Goal: Transaction & Acquisition: Obtain resource

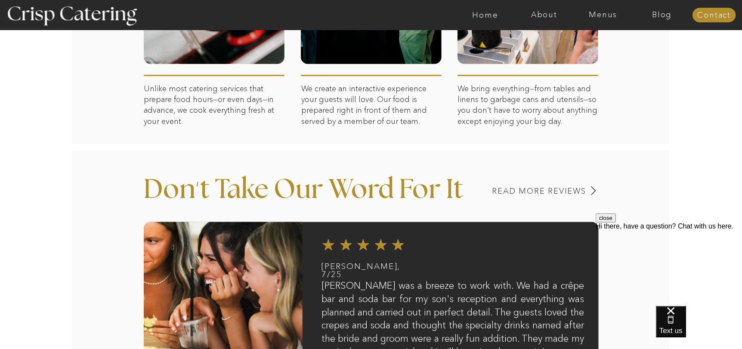
scroll to position [559, 0]
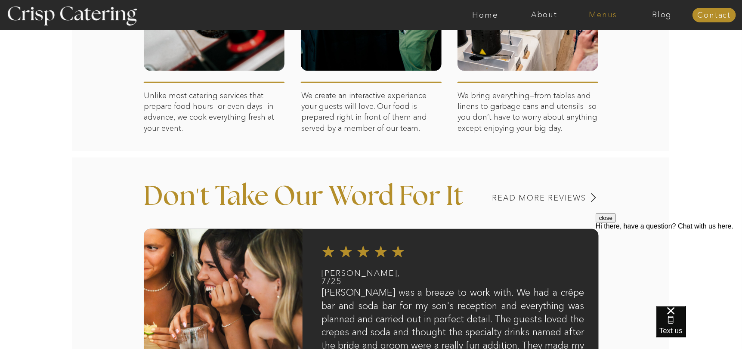
click at [611, 15] on nav "Menus" at bounding box center [603, 15] width 59 height 9
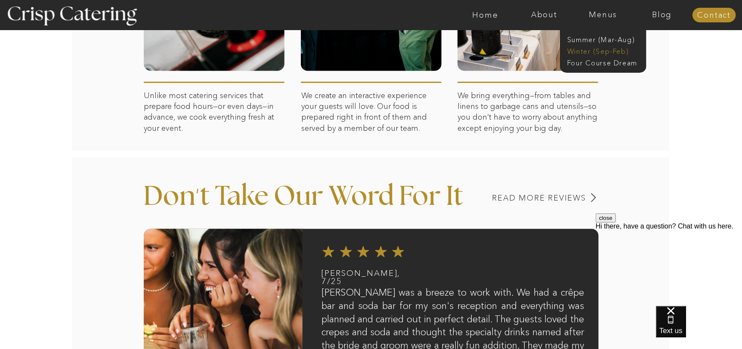
click at [602, 48] on nav "Winter (Sep-Feb)" at bounding box center [602, 50] width 71 height 8
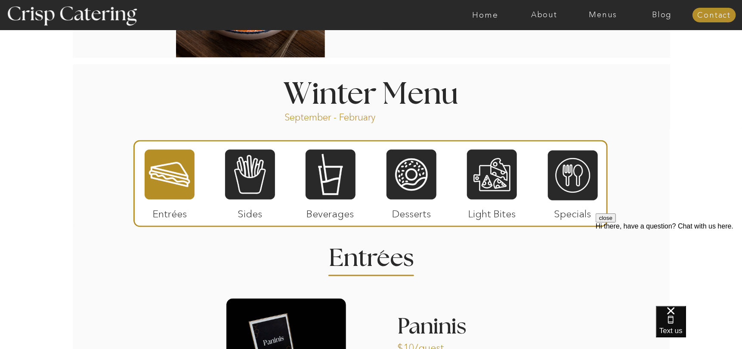
scroll to position [904, 0]
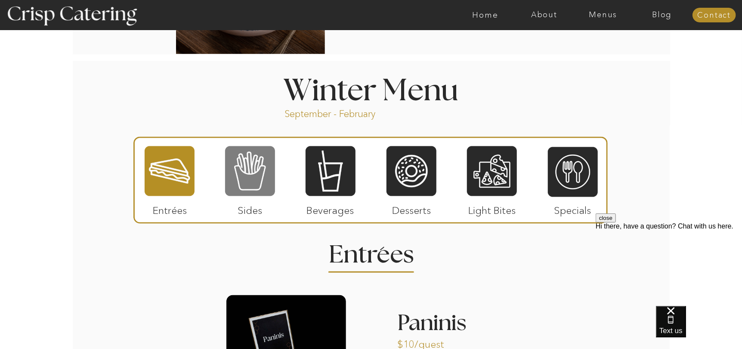
click at [259, 188] on div at bounding box center [250, 171] width 50 height 52
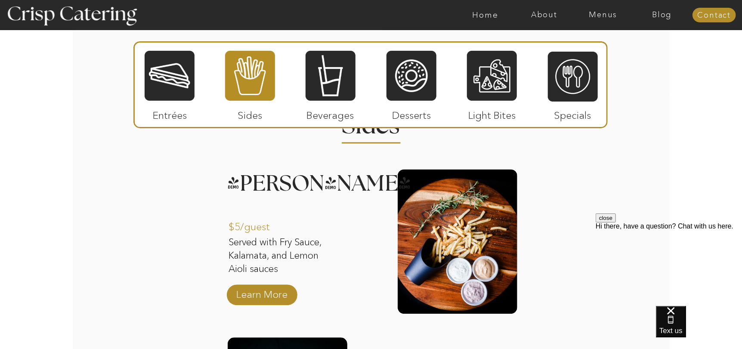
scroll to position [1033, 0]
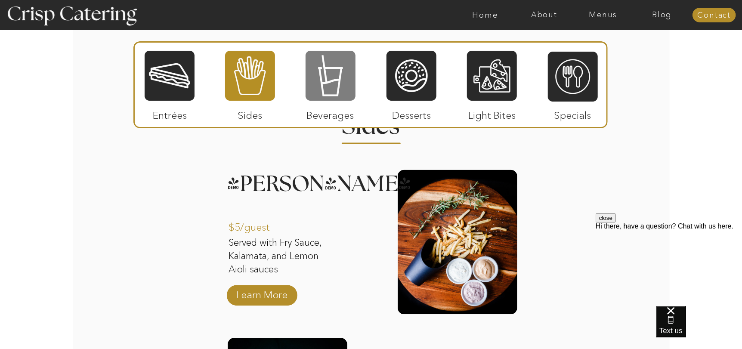
click at [341, 78] on div at bounding box center [331, 76] width 50 height 52
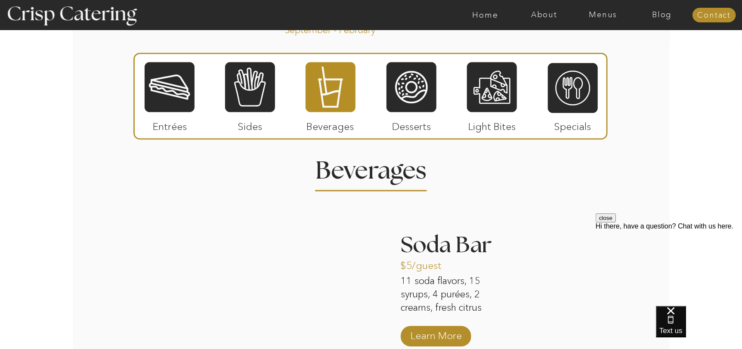
scroll to position [990, 0]
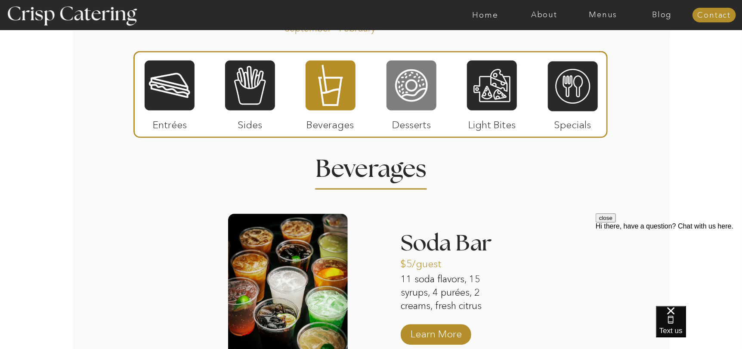
click at [410, 91] on div at bounding box center [411, 85] width 50 height 52
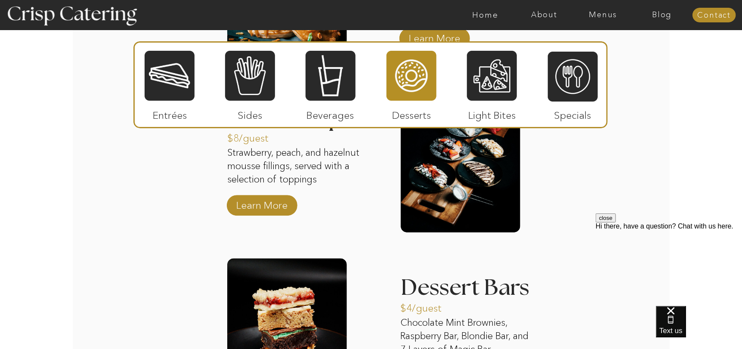
scroll to position [1180, 0]
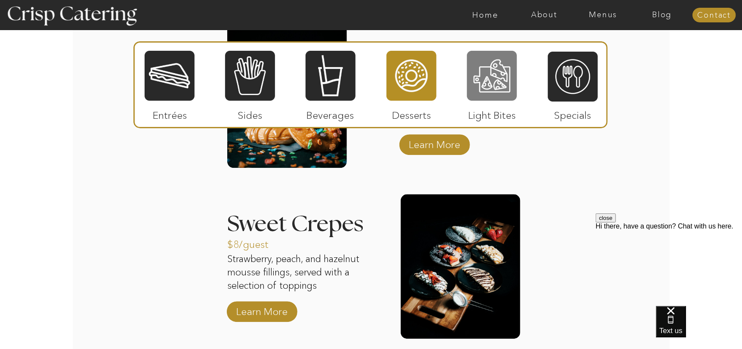
click at [482, 96] on div at bounding box center [492, 76] width 50 height 52
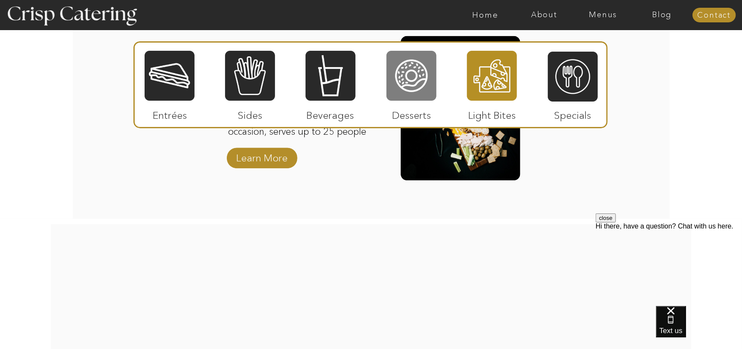
click at [429, 95] on div at bounding box center [411, 76] width 50 height 52
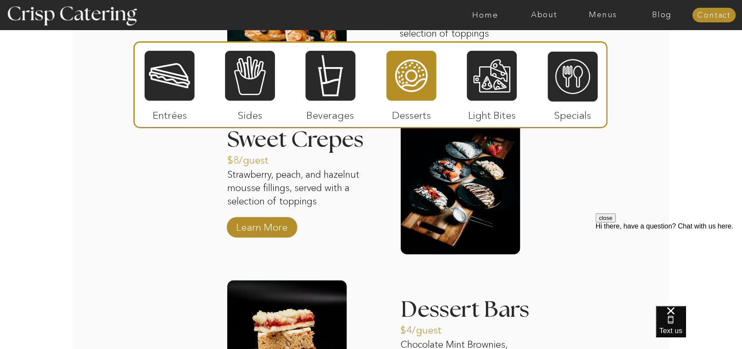
scroll to position [1395, 0]
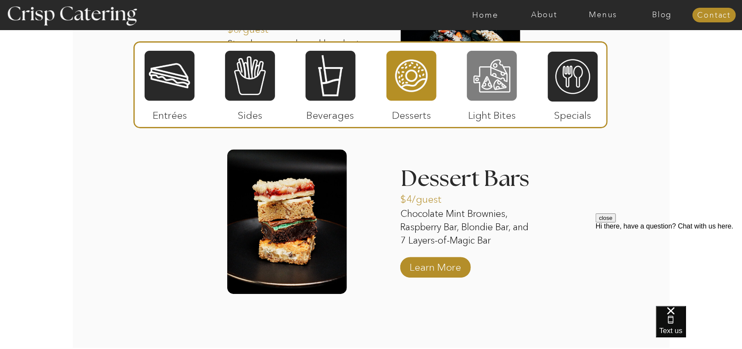
click at [496, 90] on div at bounding box center [492, 76] width 50 height 52
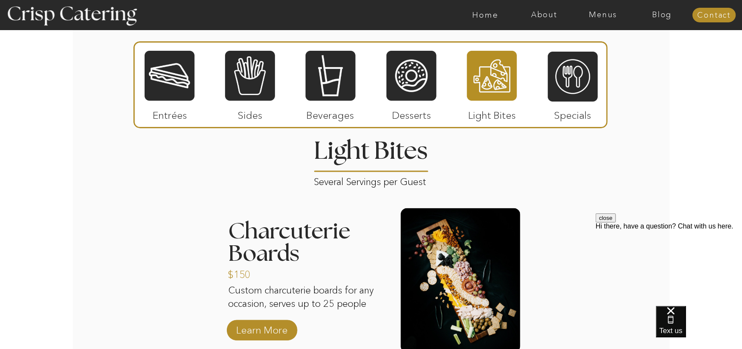
scroll to position [1050, 0]
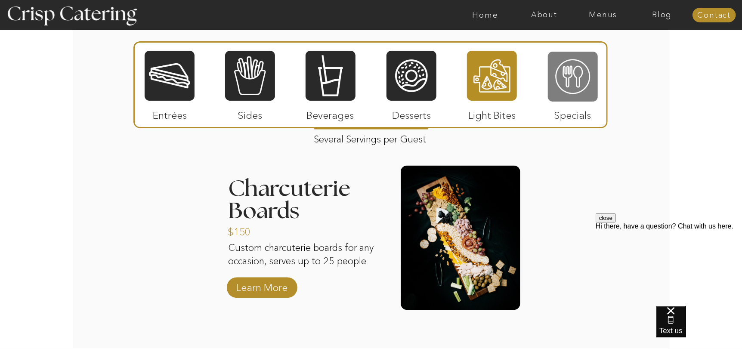
click at [569, 88] on div at bounding box center [573, 77] width 50 height 52
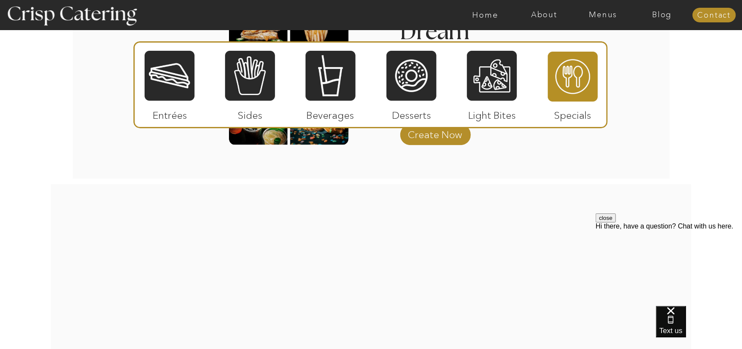
scroll to position [1223, 0]
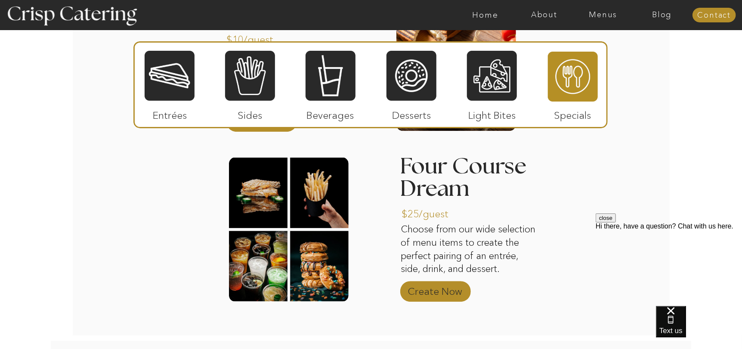
click at [458, 288] on p "Create Now" at bounding box center [434, 289] width 57 height 25
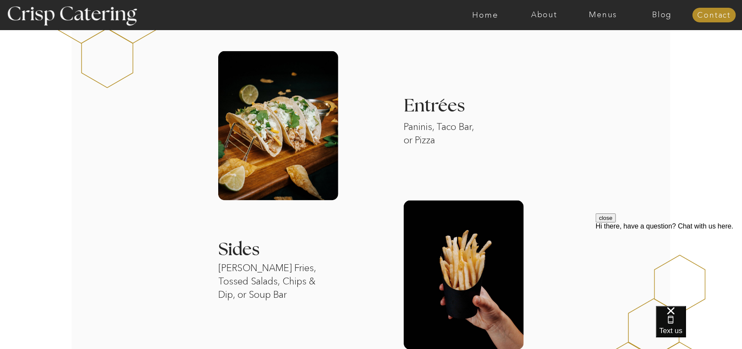
scroll to position [774, 0]
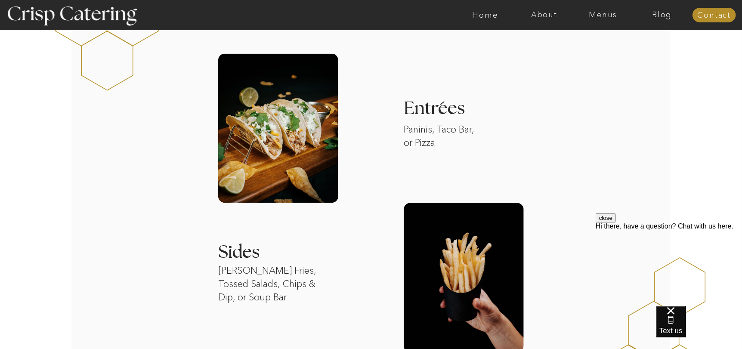
click at [314, 128] on div at bounding box center [278, 128] width 120 height 149
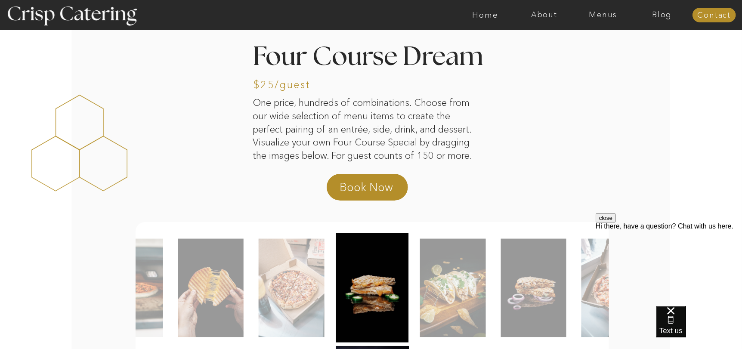
scroll to position [0, 0]
